Goal: Task Accomplishment & Management: Manage account settings

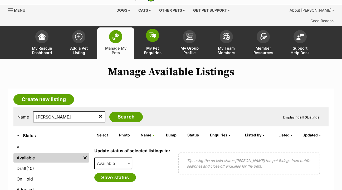
click at [154, 32] on img at bounding box center [152, 35] width 7 height 6
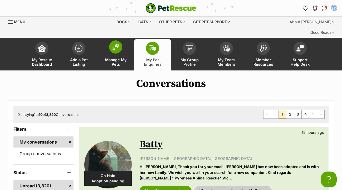
click at [118, 43] on img at bounding box center [115, 46] width 7 height 7
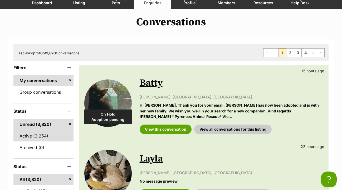
click at [44, 130] on link "Active (3,254)" at bounding box center [43, 135] width 60 height 11
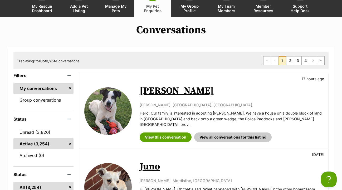
scroll to position [53, 0]
click at [175, 132] on link "View this conversation" at bounding box center [166, 136] width 52 height 9
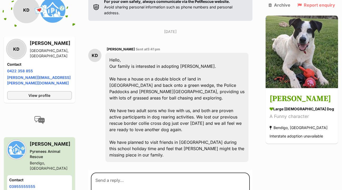
scroll to position [146, 0]
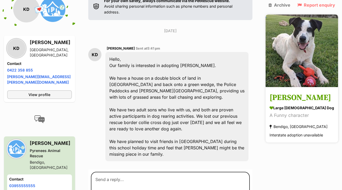
click at [290, 95] on h3 "[PERSON_NAME]" at bounding box center [301, 98] width 64 height 12
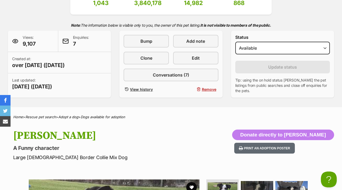
scroll to position [105, 0]
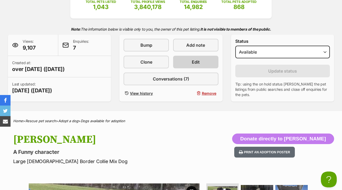
click at [198, 59] on span "Edit" at bounding box center [196, 62] width 8 height 6
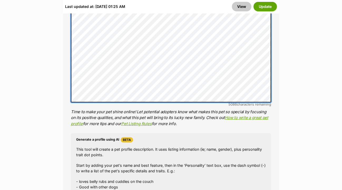
scroll to position [653, 0]
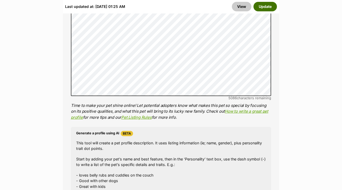
click at [266, 6] on button "Update" at bounding box center [264, 6] width 23 height 9
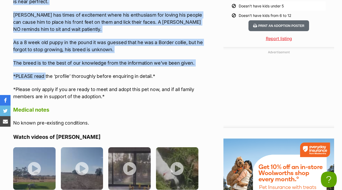
scroll to position [760, 0]
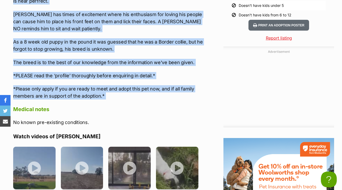
drag, startPoint x: 13, startPoint y: 9, endPoint x: 104, endPoint y: 83, distance: 117.0
click at [104, 83] on div "About [PERSON_NAME] will be most happy if his new home has: - [PERSON_NAME] wou…" at bounding box center [108, 52] width 190 height 675
copy div "[PERSON_NAME] will be most happy if his new home has: - [PERSON_NAME] would lov…"
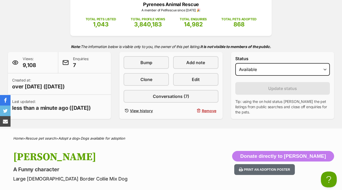
scroll to position [23, 0]
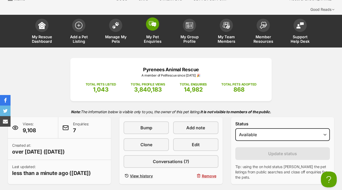
click at [151, 21] on img at bounding box center [152, 24] width 7 height 6
